Goal: Navigation & Orientation: Find specific page/section

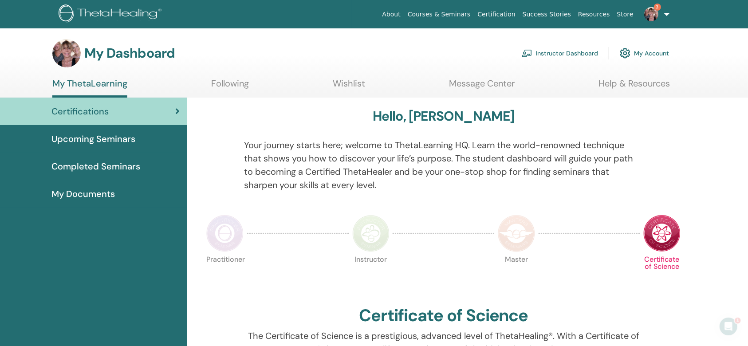
click at [112, 136] on span "Upcoming Seminars" at bounding box center [93, 138] width 84 height 13
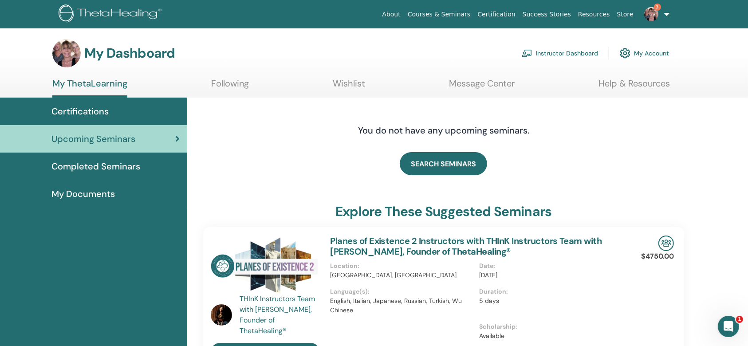
click at [583, 52] on link "Instructor Dashboard" at bounding box center [560, 53] width 76 height 20
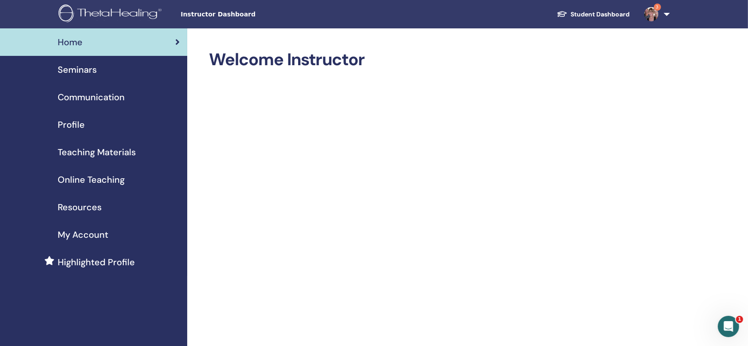
click at [85, 71] on span "Seminars" at bounding box center [77, 69] width 39 height 13
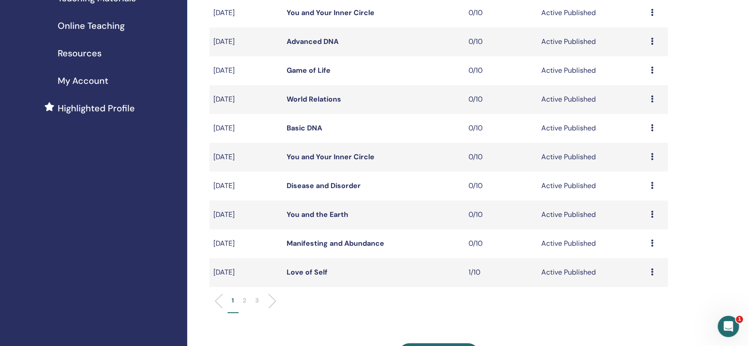
scroll to position [236, 0]
